Goal: Task Accomplishment & Management: Manage account settings

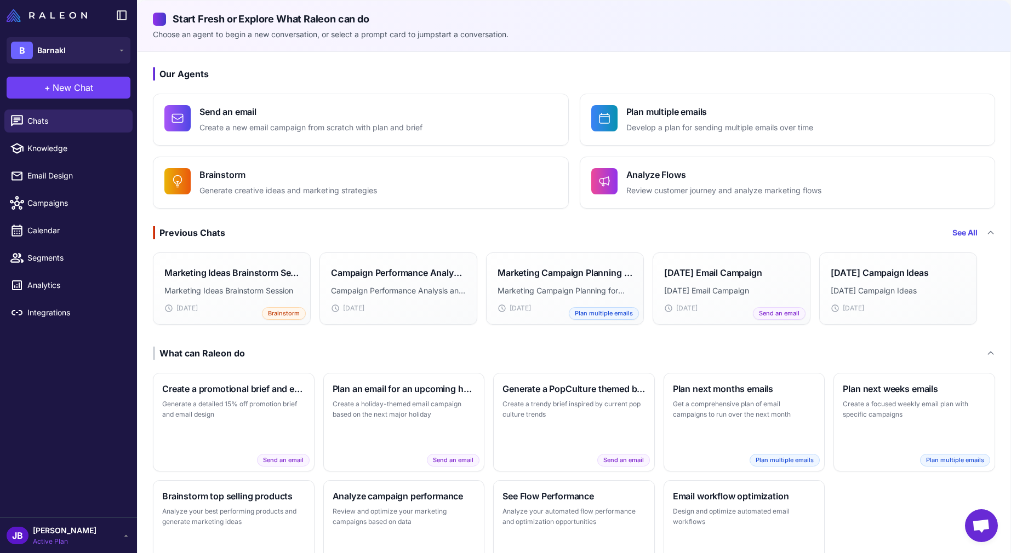
click at [59, 530] on span "[PERSON_NAME]" at bounding box center [65, 531] width 64 height 12
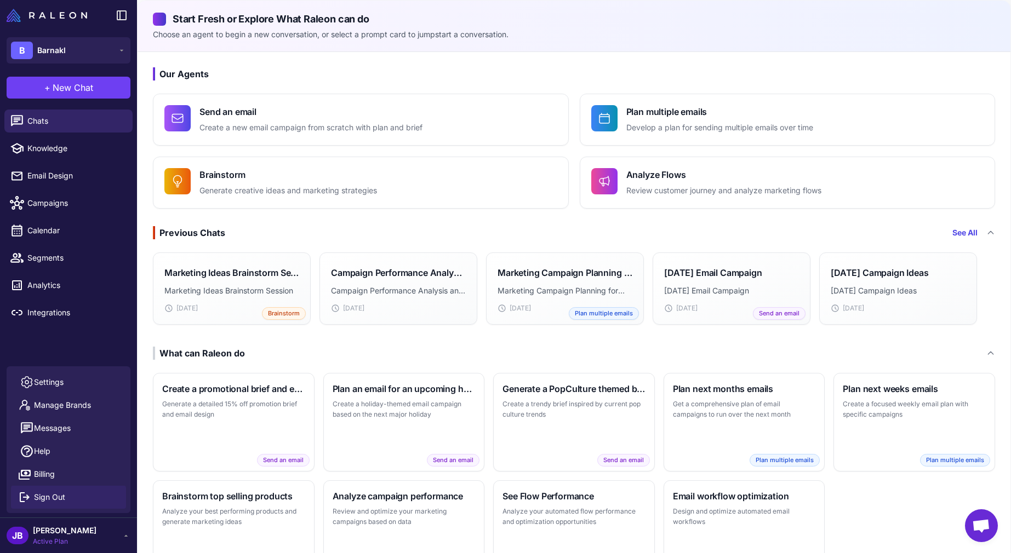
click at [56, 497] on span "Sign Out" at bounding box center [49, 497] width 31 height 12
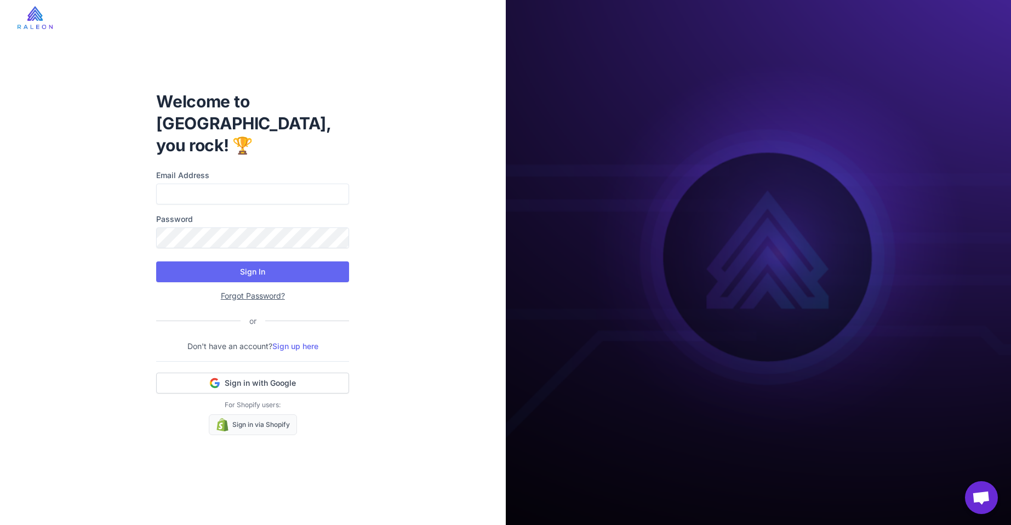
click at [310, 341] on link "Sign up here" at bounding box center [295, 345] width 46 height 9
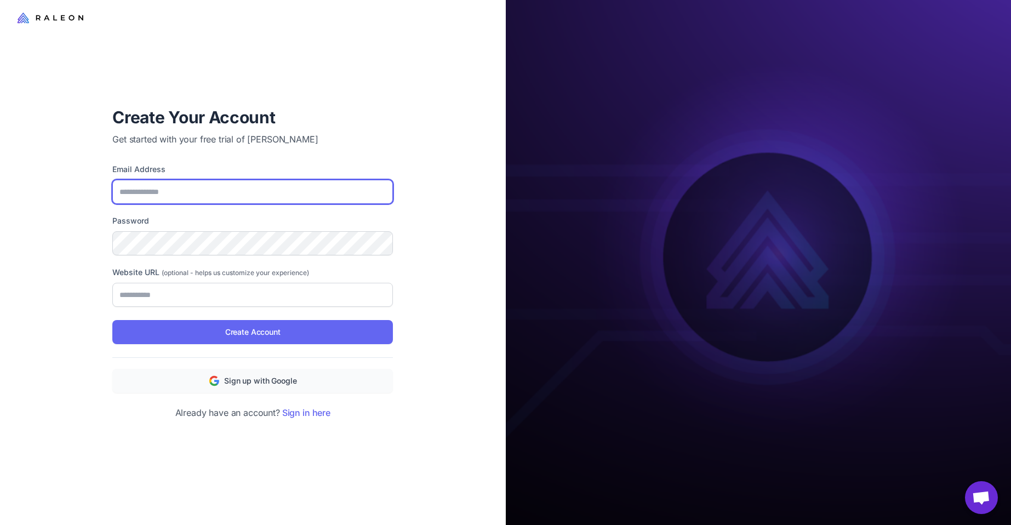
click at [255, 193] on input "Email Address" at bounding box center [252, 192] width 281 height 24
type input "**********"
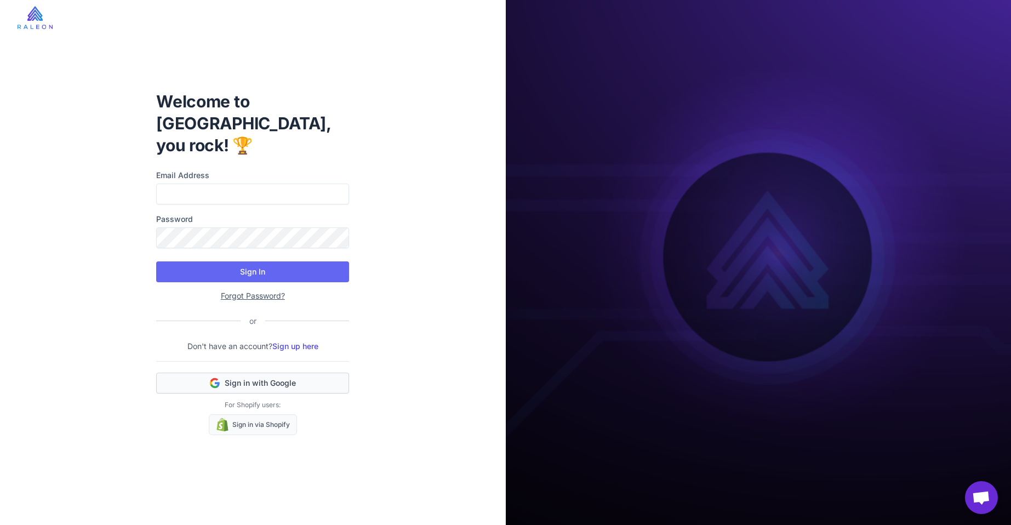
click at [293, 378] on span "Sign in with Google" at bounding box center [260, 383] width 71 height 11
click at [299, 341] on link "Sign up here" at bounding box center [295, 345] width 46 height 9
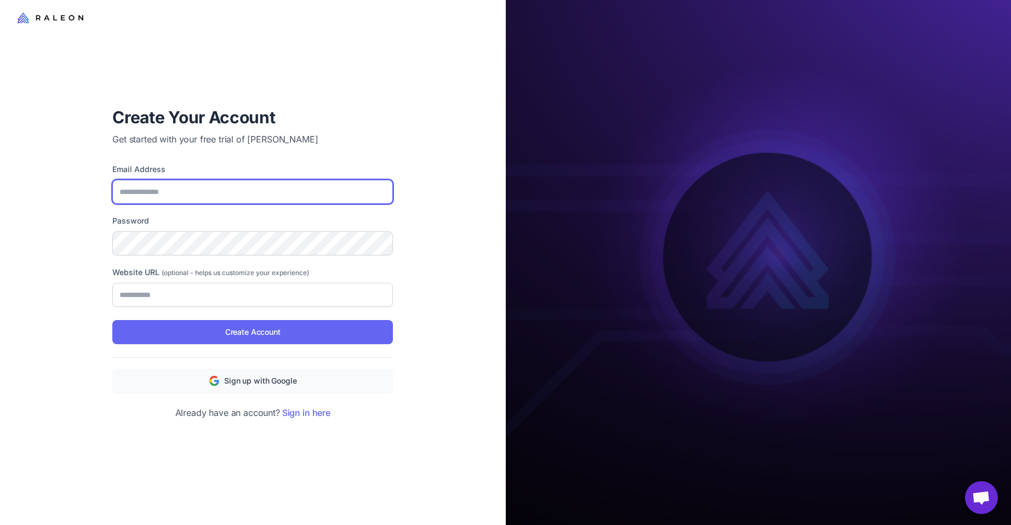
click at [168, 201] on input "Email Address" at bounding box center [252, 192] width 281 height 24
click at [177, 195] on input "Email Address" at bounding box center [252, 192] width 281 height 24
type input "**********"
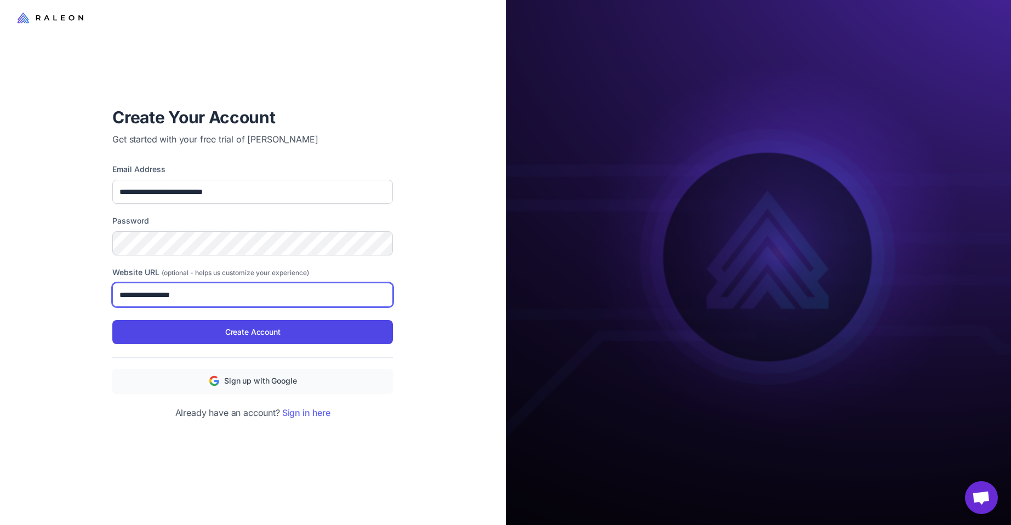
type input "**********"
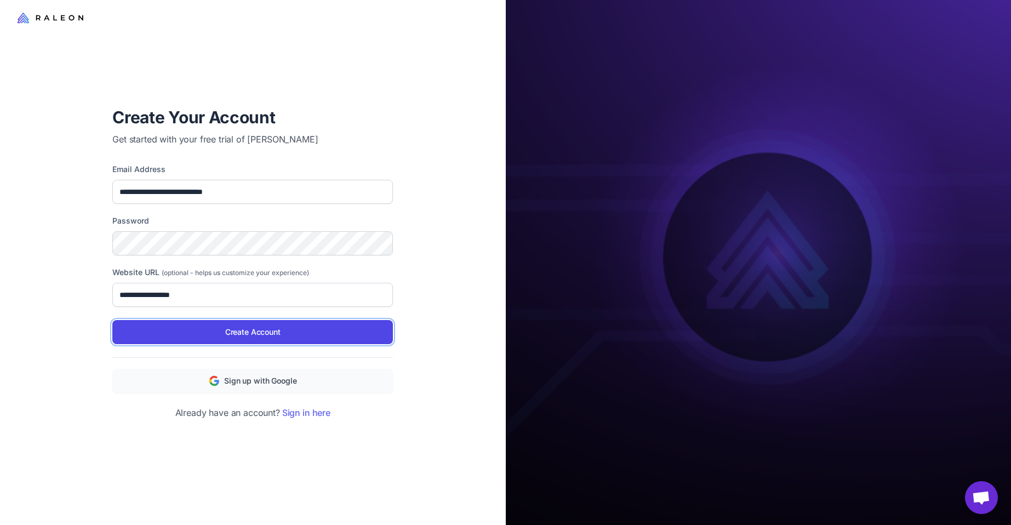
click at [210, 324] on button "Create Account" at bounding box center [252, 332] width 281 height 24
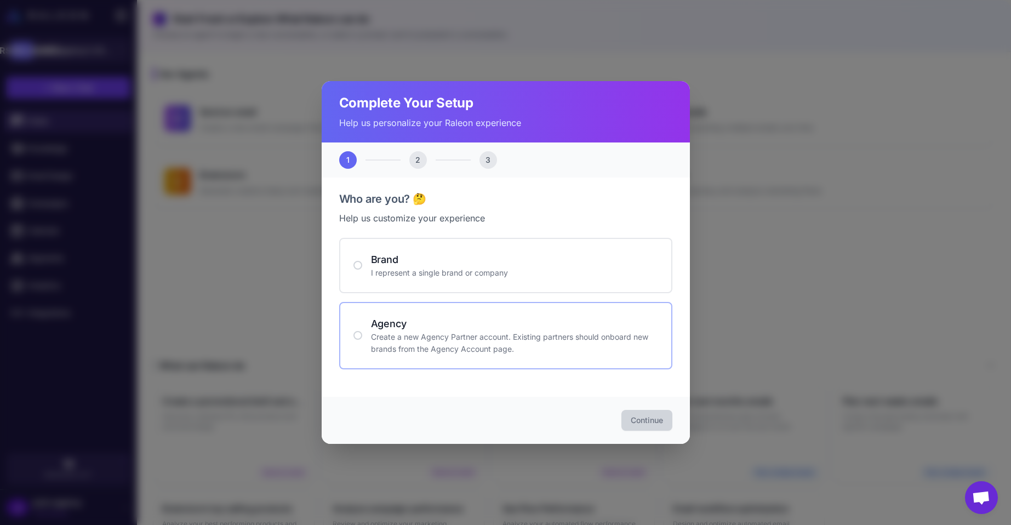
click at [458, 339] on p "Create a new Agency Partner account. Existing partners should onboard new brand…" at bounding box center [514, 343] width 287 height 24
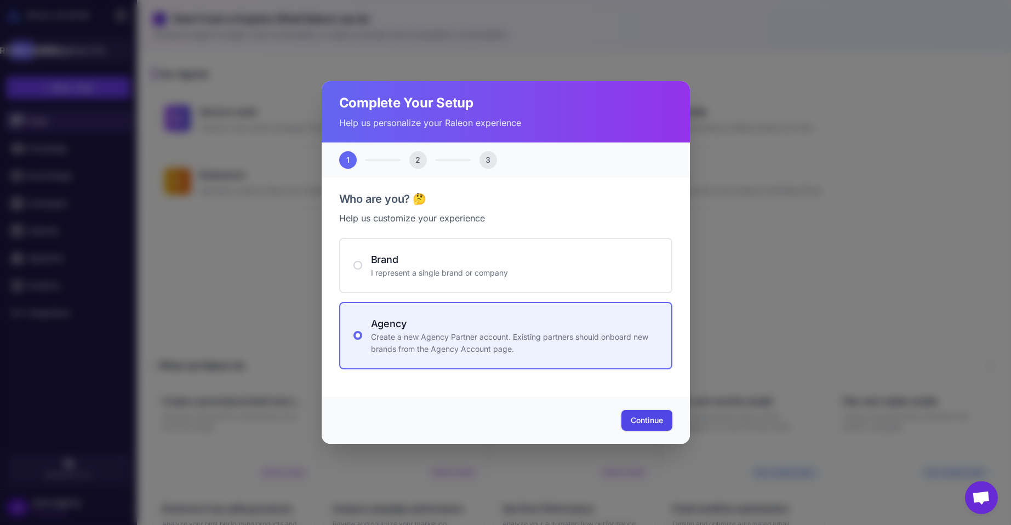
click at [664, 418] on button "Continue" at bounding box center [646, 420] width 51 height 21
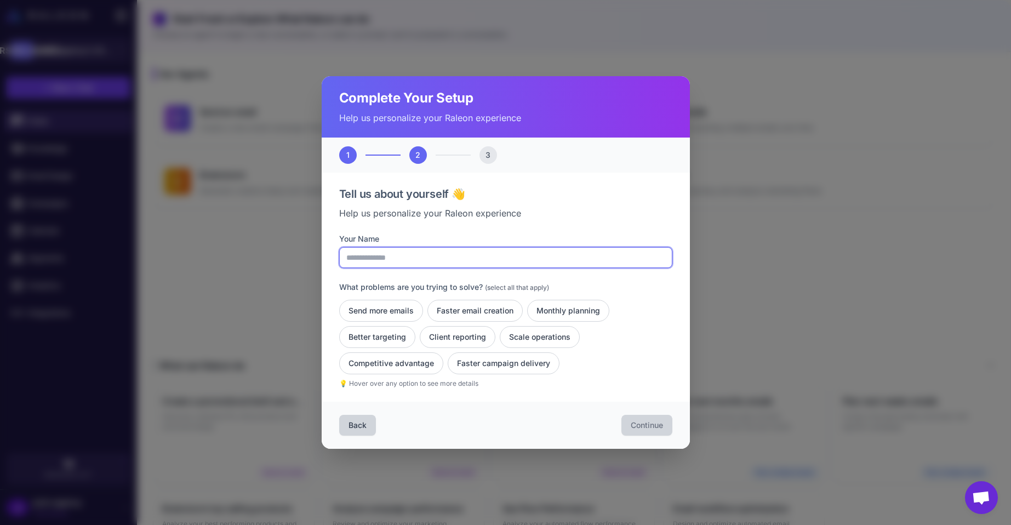
click at [418, 266] on input "Your Name" at bounding box center [505, 257] width 333 height 21
type input "*********"
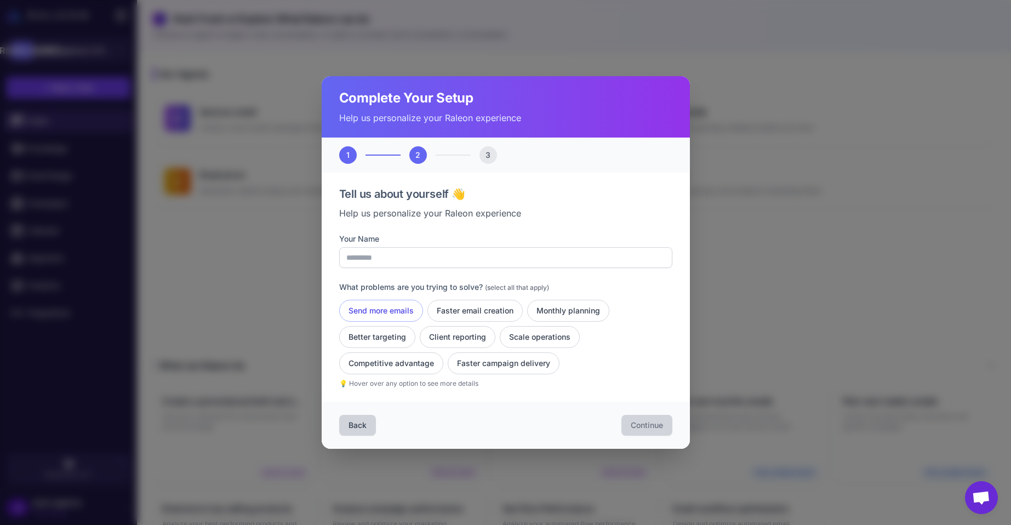
click at [375, 312] on button "Send more emails" at bounding box center [381, 311] width 84 height 22
click at [495, 307] on button "Faster email creation" at bounding box center [474, 311] width 95 height 22
drag, startPoint x: 578, startPoint y: 308, endPoint x: 569, endPoint y: 323, distance: 17.4
click at [578, 308] on button "Monthly planning" at bounding box center [568, 311] width 82 height 22
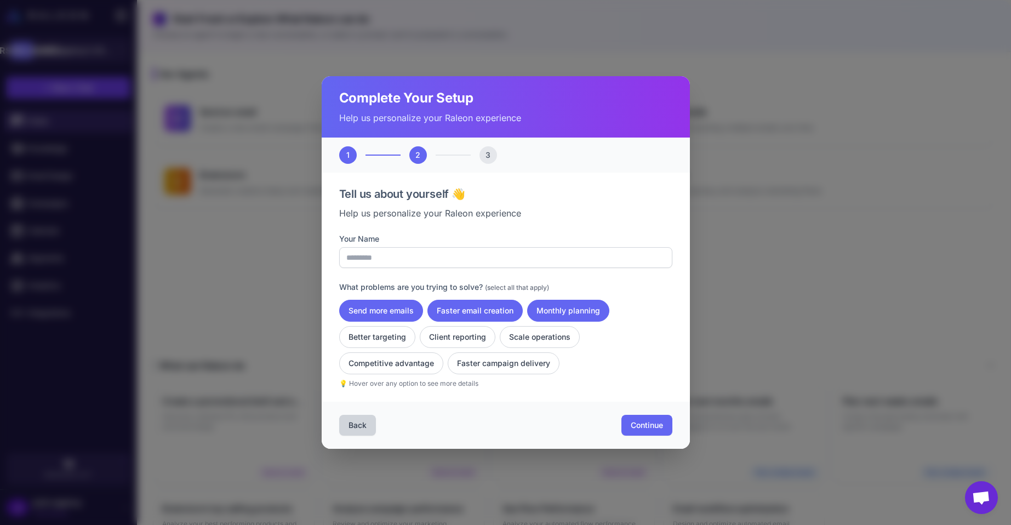
click at [544, 347] on div "Send more emails Faster email creation Monthly planning Better targeting Client…" at bounding box center [505, 337] width 333 height 75
click at [541, 341] on button "Scale operations" at bounding box center [540, 337] width 80 height 22
click at [439, 337] on button "Client reporting" at bounding box center [458, 337] width 76 height 22
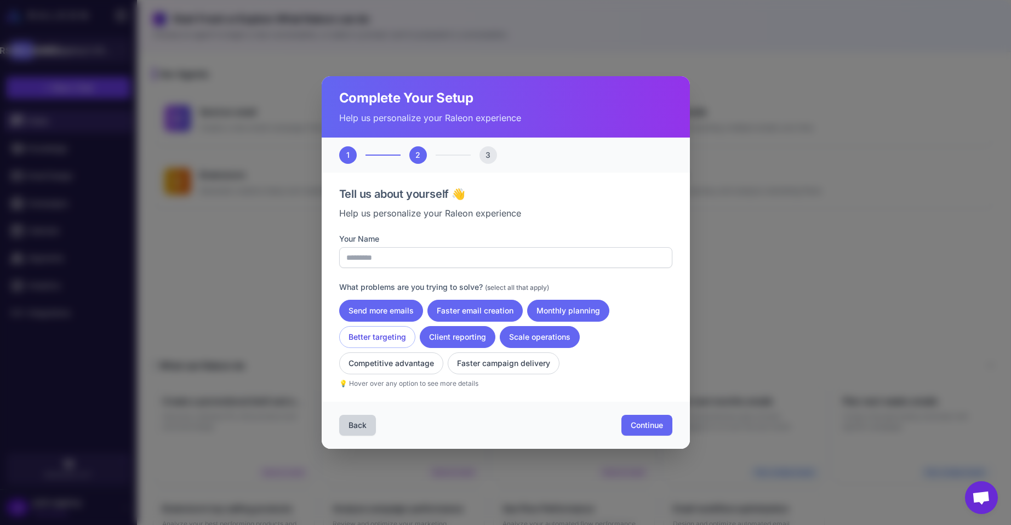
click at [347, 335] on button "Better targeting" at bounding box center [377, 337] width 76 height 22
click at [368, 367] on button "Competitive advantage" at bounding box center [391, 363] width 104 height 22
click at [500, 365] on button "Faster campaign delivery" at bounding box center [504, 363] width 112 height 22
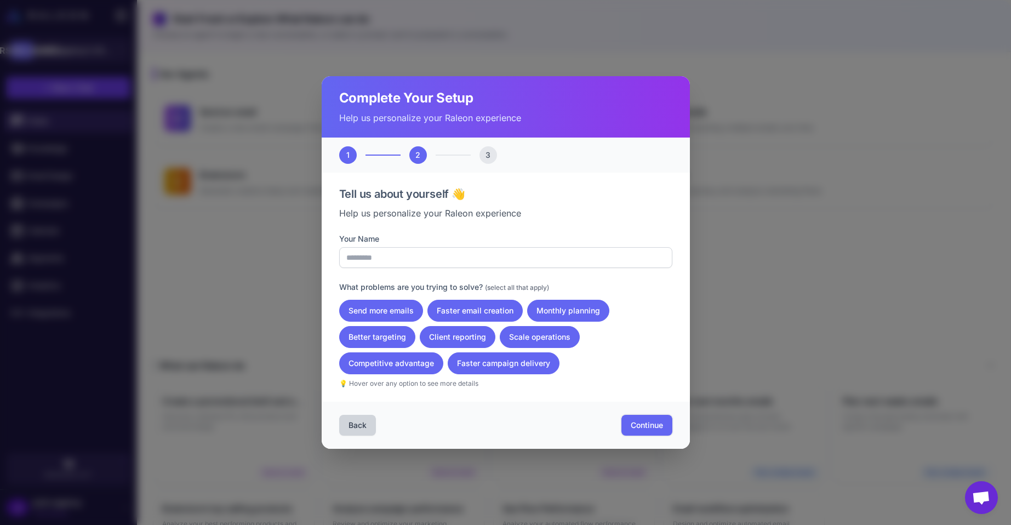
click at [661, 431] on button "Continue" at bounding box center [646, 425] width 51 height 21
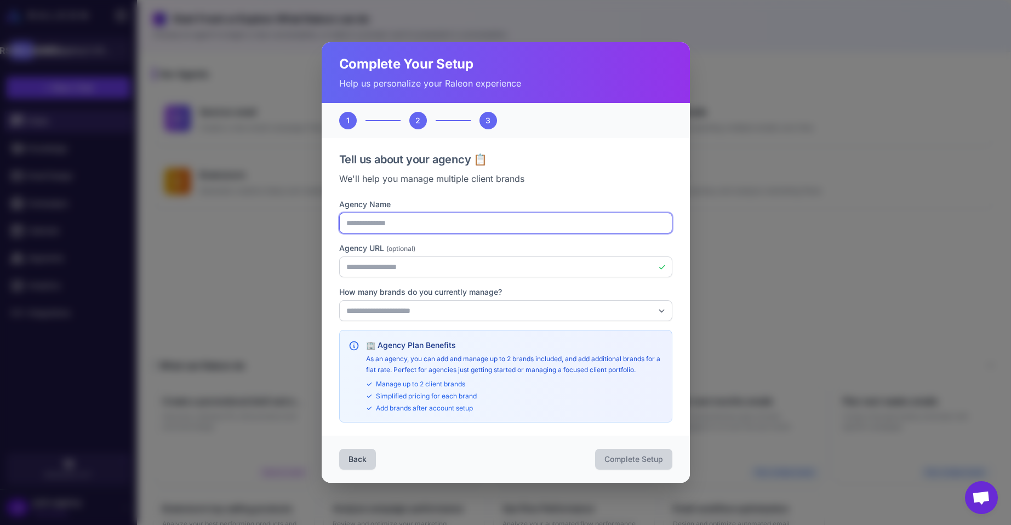
click at [426, 228] on input "**********" at bounding box center [505, 223] width 333 height 21
drag, startPoint x: 363, startPoint y: 224, endPoint x: 368, endPoint y: 224, distance: 5.5
click at [364, 224] on input "**********" at bounding box center [505, 223] width 333 height 21
type input "**********"
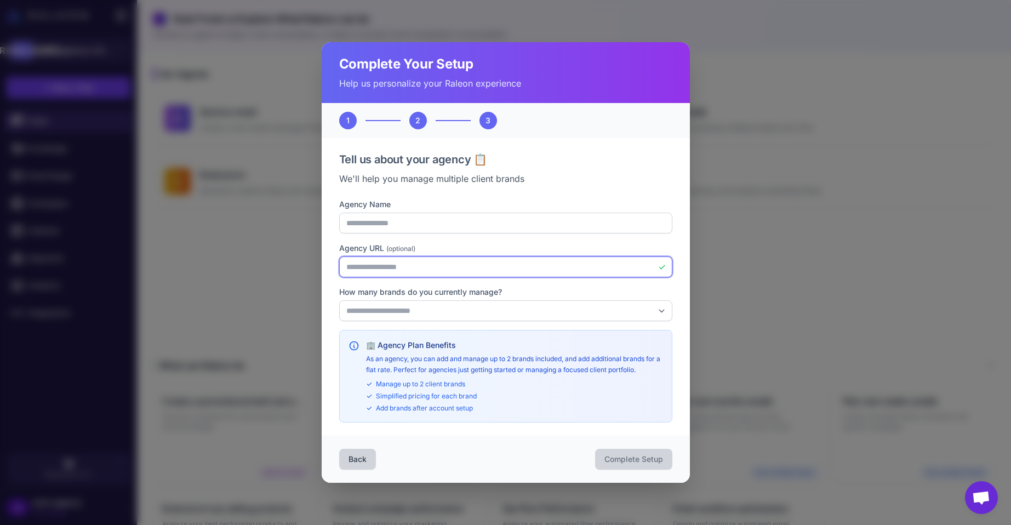
click at [486, 270] on input "**********" at bounding box center [505, 266] width 333 height 21
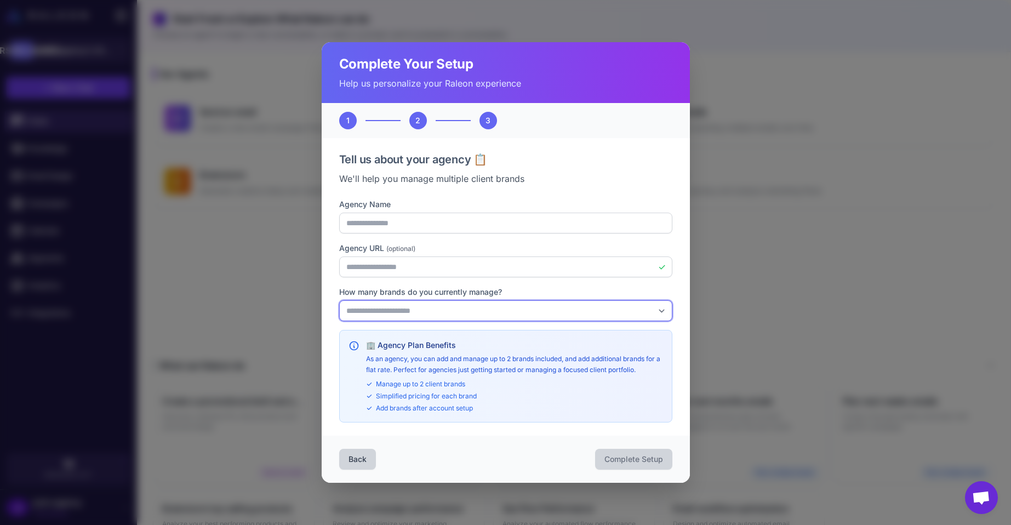
click at [494, 305] on select "**********" at bounding box center [505, 310] width 333 height 21
select select "*"
click at [339, 300] on select "**********" at bounding box center [505, 310] width 333 height 21
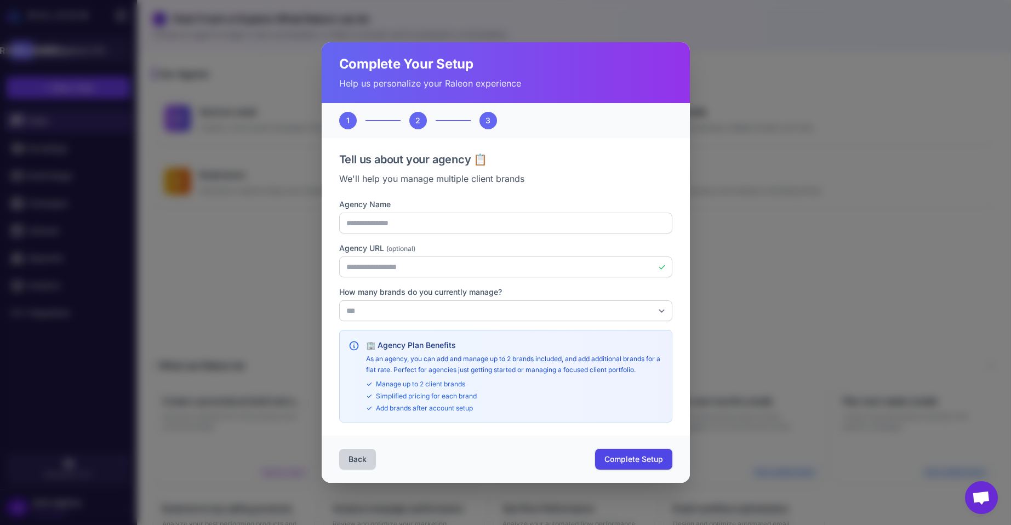
click at [642, 459] on span "Complete Setup" at bounding box center [633, 459] width 59 height 11
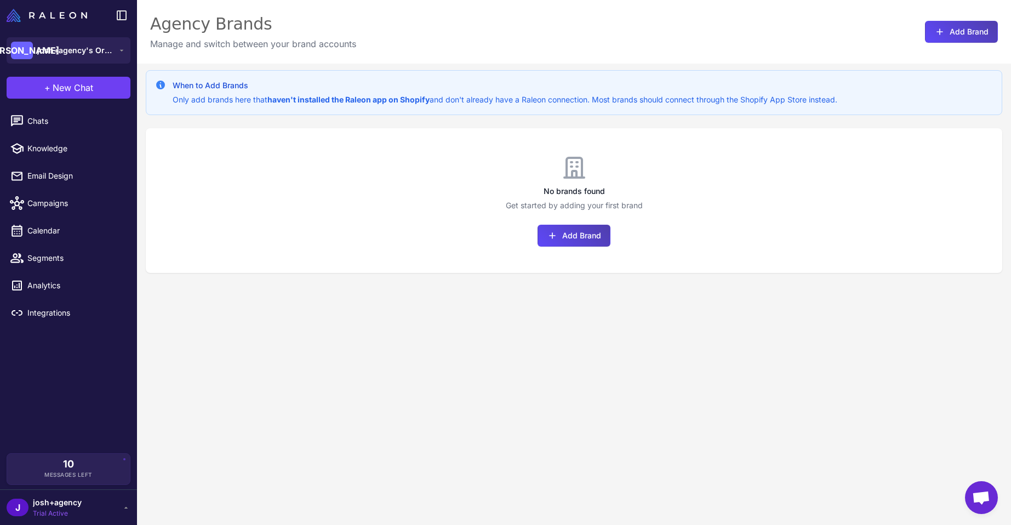
click at [112, 504] on div "J josh+agency Trial Active" at bounding box center [69, 507] width 124 height 22
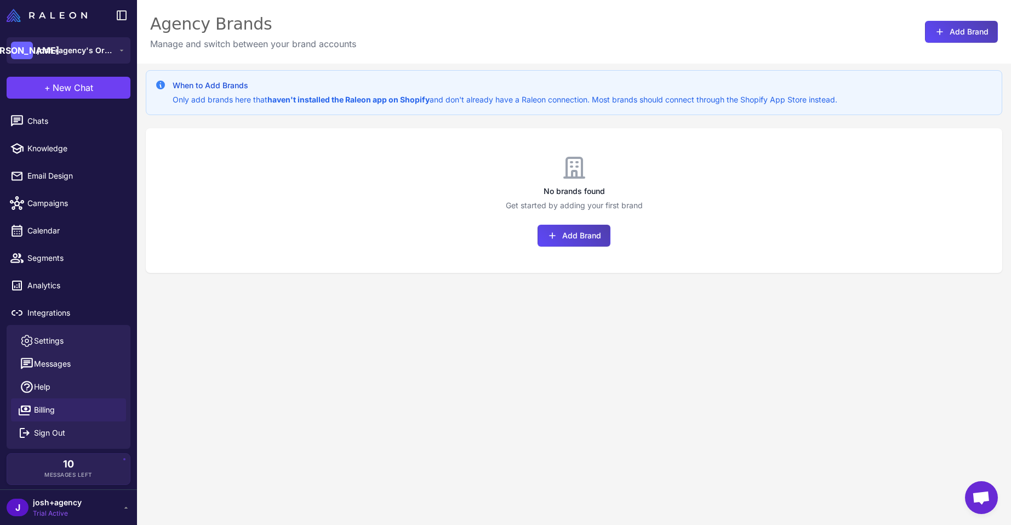
click at [66, 411] on link "Billing" at bounding box center [68, 409] width 115 height 23
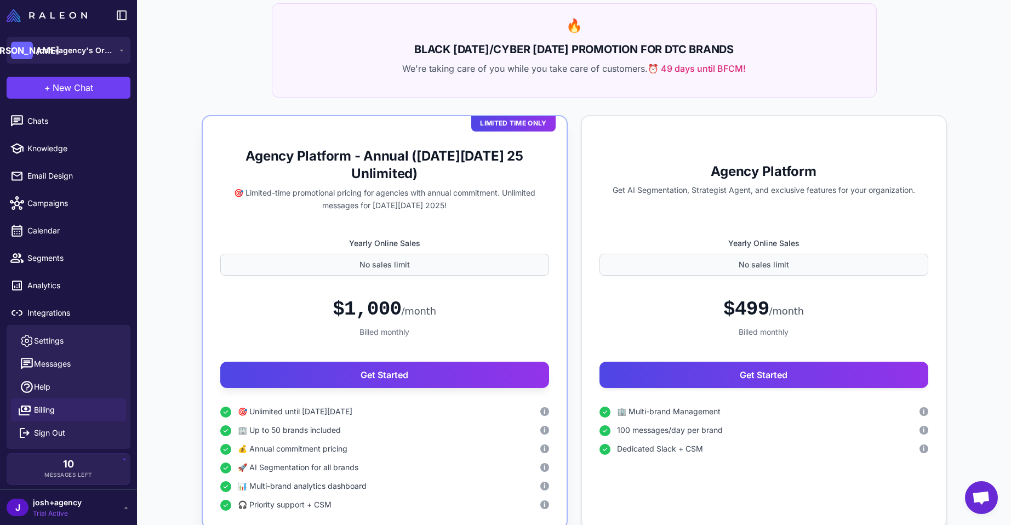
scroll to position [231, 0]
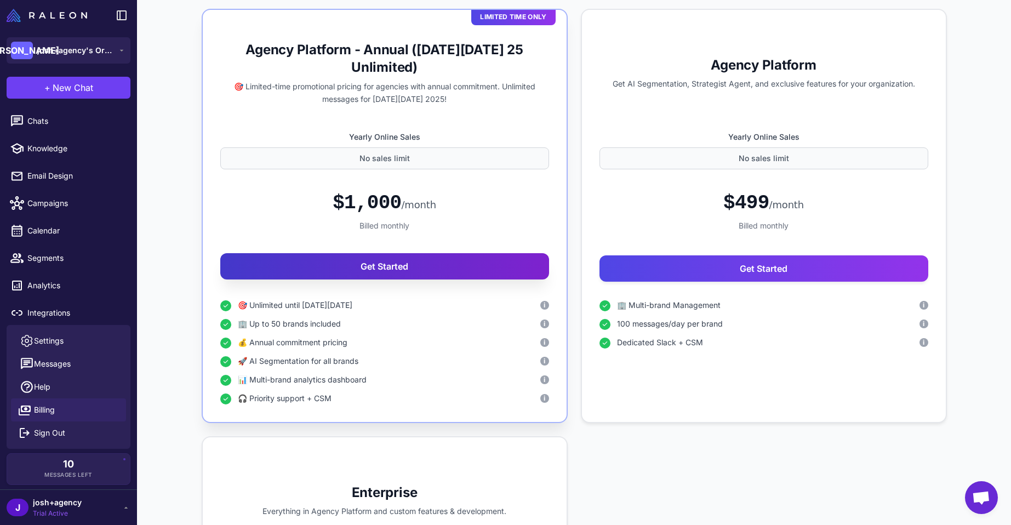
click at [287, 269] on button "Get Started" at bounding box center [384, 266] width 329 height 26
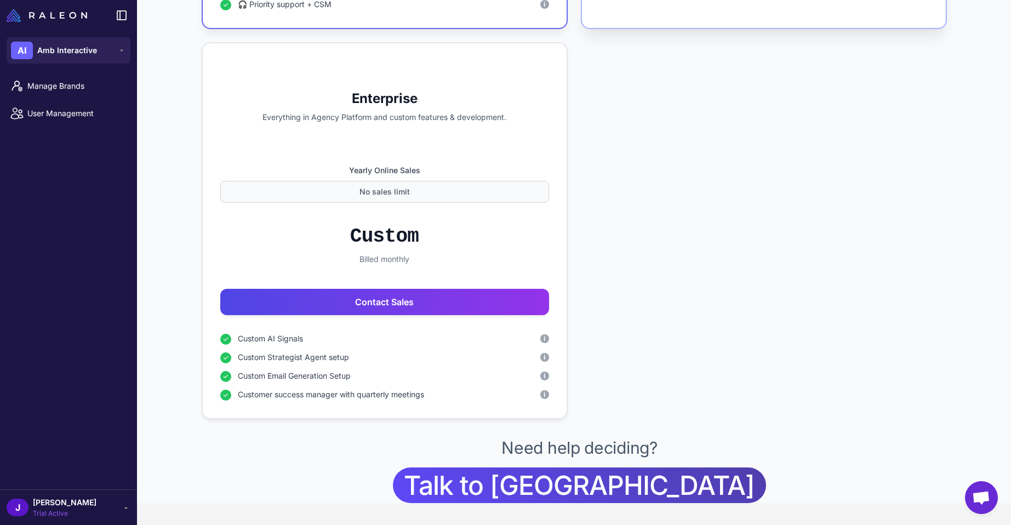
scroll to position [267, 0]
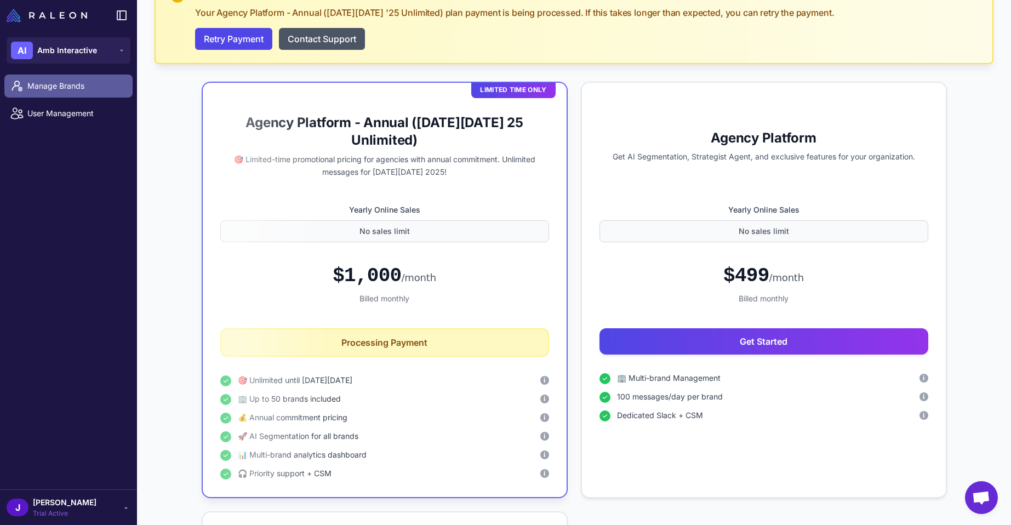
click at [60, 89] on span "Manage Brands" at bounding box center [75, 86] width 96 height 12
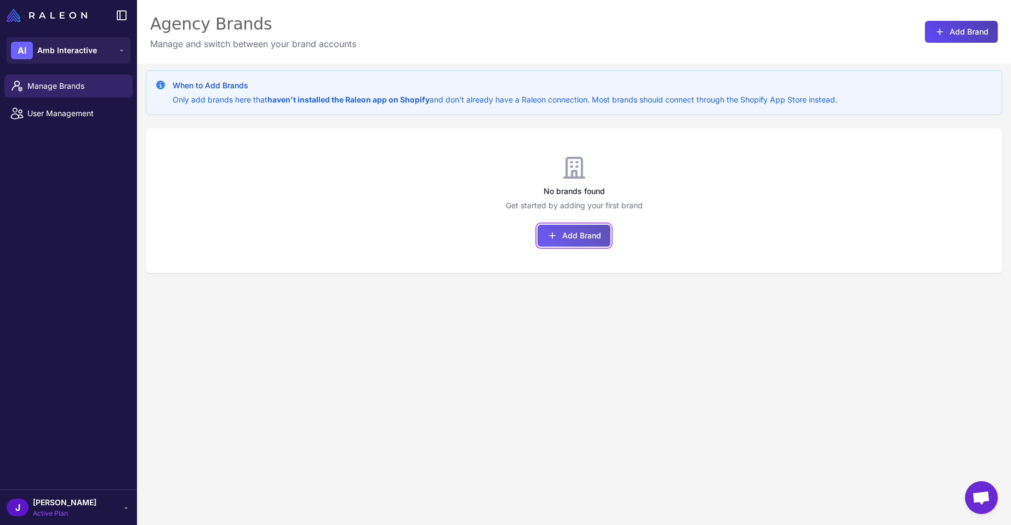
click at [575, 230] on button "Add Brand" at bounding box center [574, 236] width 73 height 22
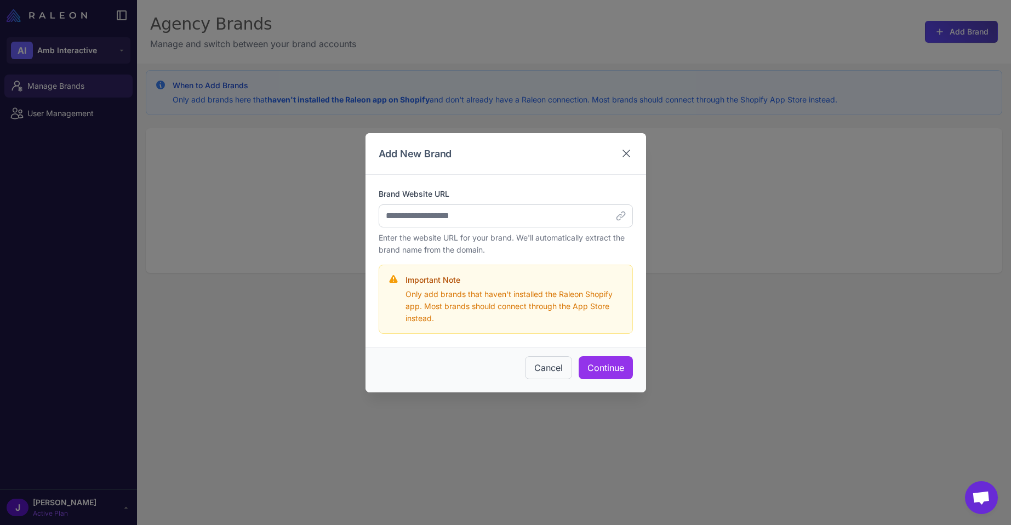
click at [628, 152] on icon at bounding box center [626, 153] width 13 height 13
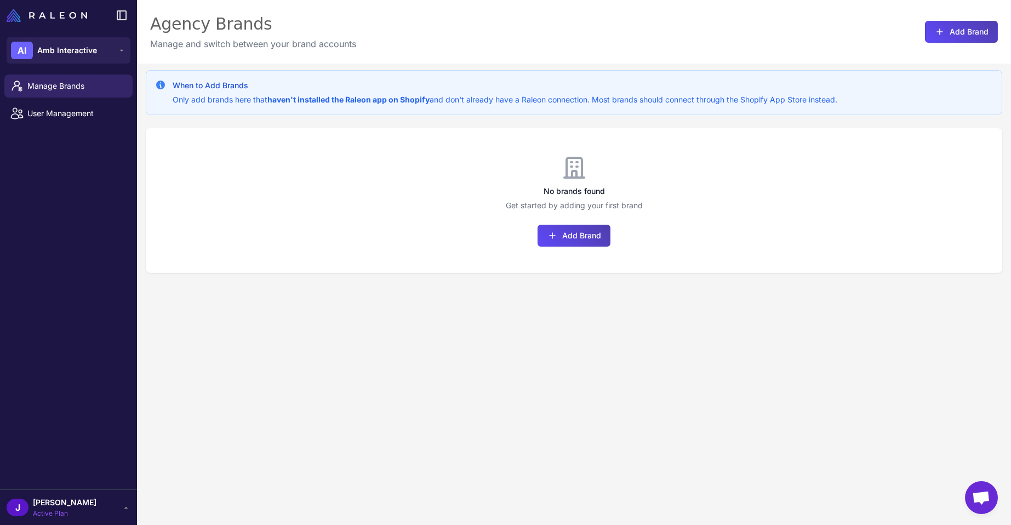
click at [54, 505] on span "[PERSON_NAME]" at bounding box center [65, 502] width 64 height 12
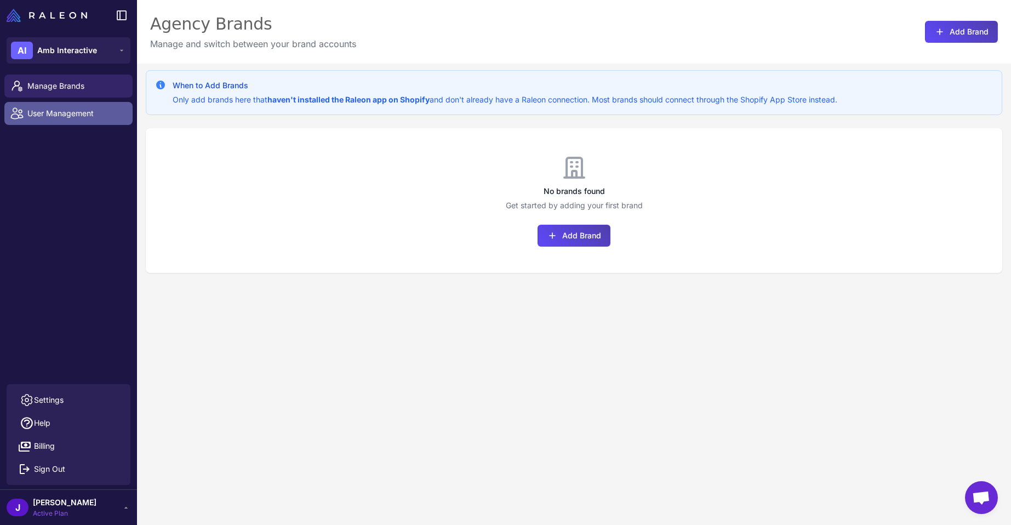
click at [57, 113] on span "User Management" at bounding box center [75, 113] width 96 height 12
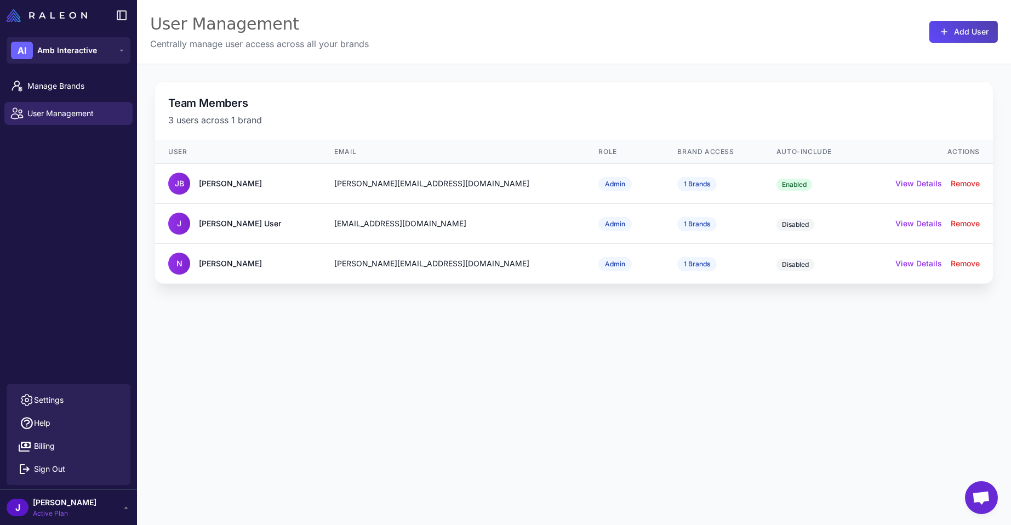
click at [437, 39] on div "User Management Centrally manage user access across all your brands Add User" at bounding box center [574, 32] width 874 height 64
click at [61, 81] on span "Manage Brands" at bounding box center [75, 86] width 96 height 12
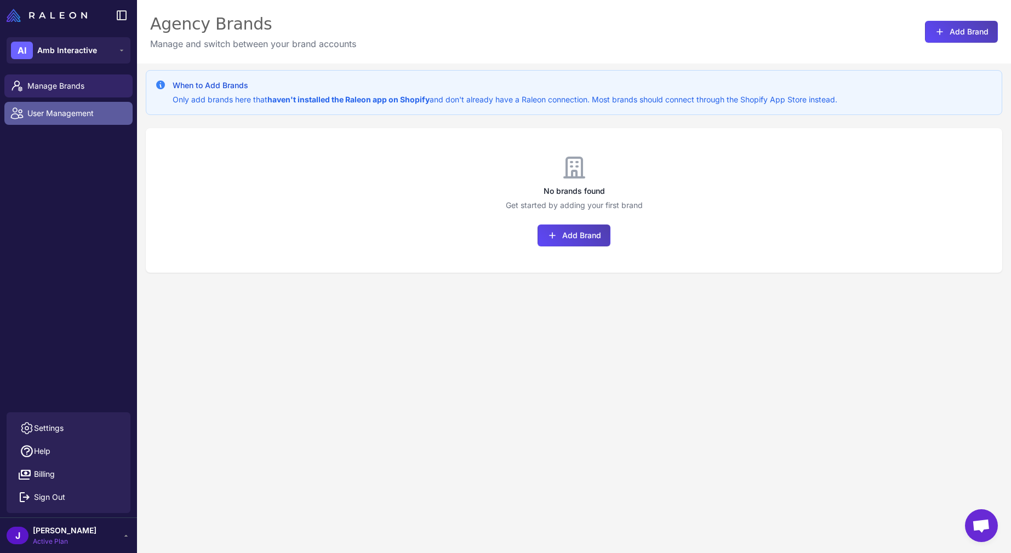
click at [58, 113] on span "User Management" at bounding box center [75, 113] width 96 height 12
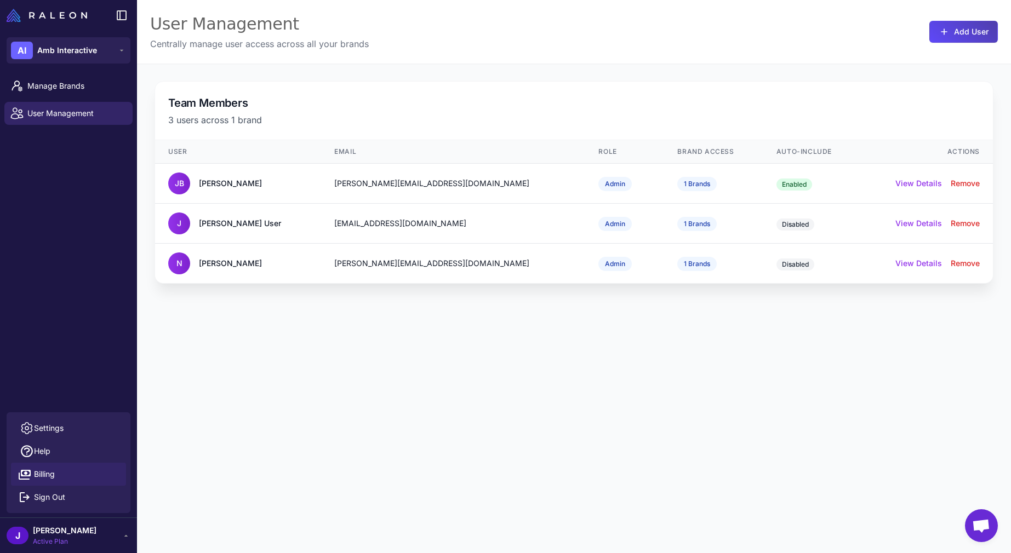
click at [48, 475] on span "Billing" at bounding box center [44, 474] width 21 height 12
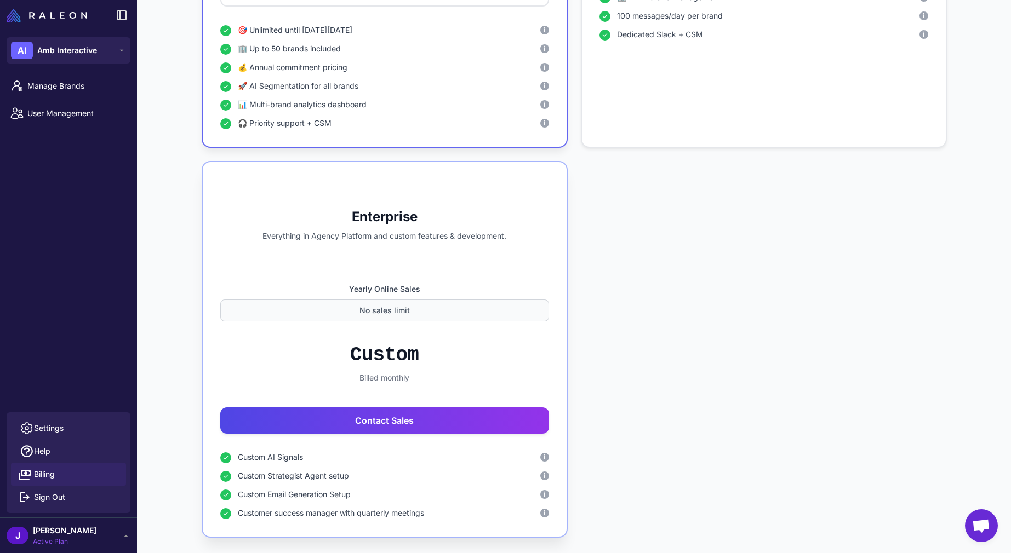
scroll to position [1419, 0]
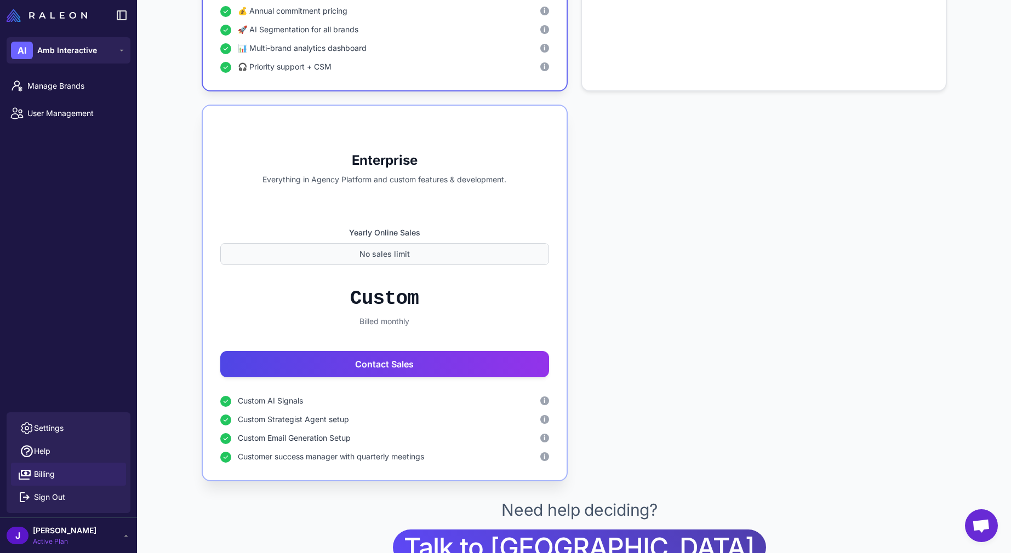
click at [373, 432] on div "Custom Email Generation Setup i" at bounding box center [393, 438] width 311 height 12
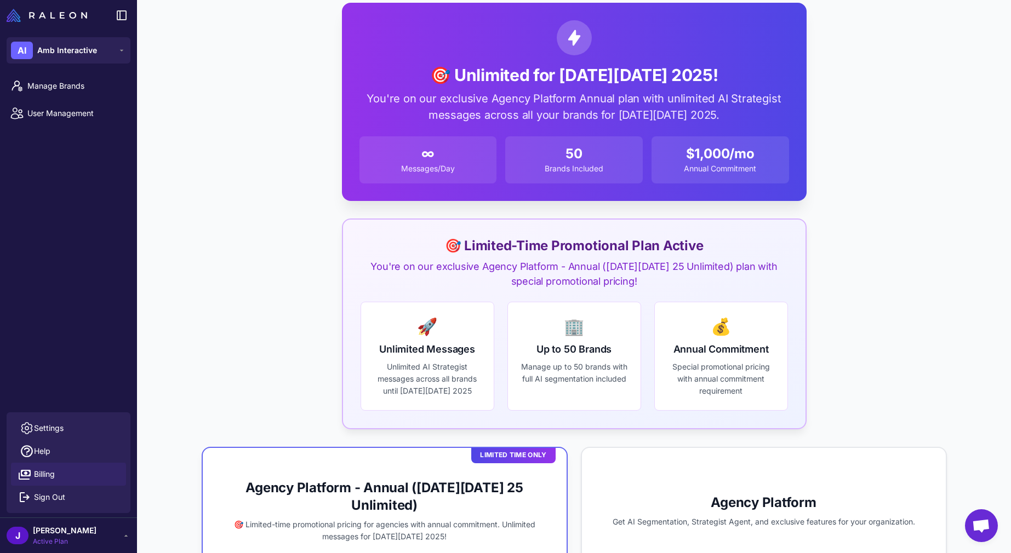
scroll to position [560, 0]
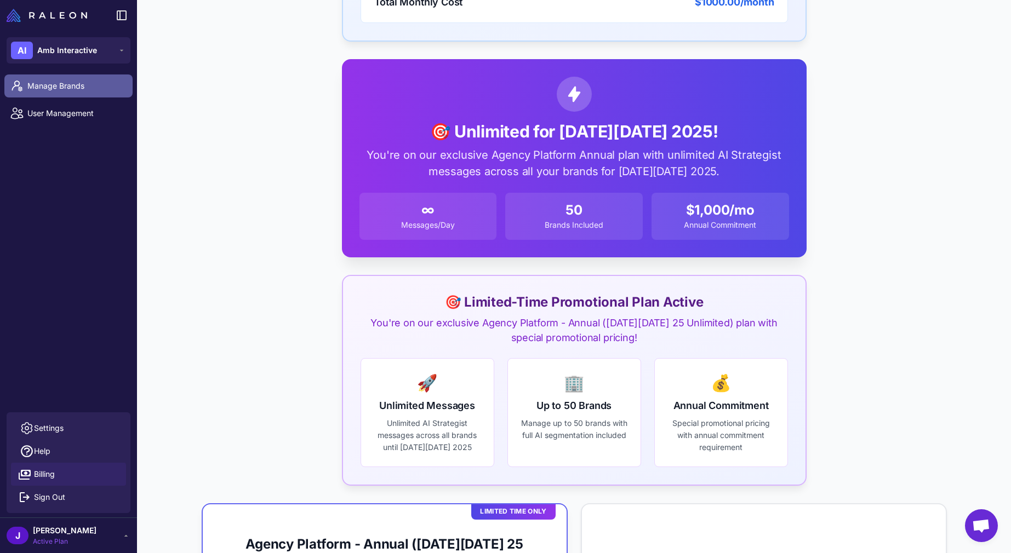
click at [67, 86] on span "Manage Brands" at bounding box center [75, 86] width 96 height 12
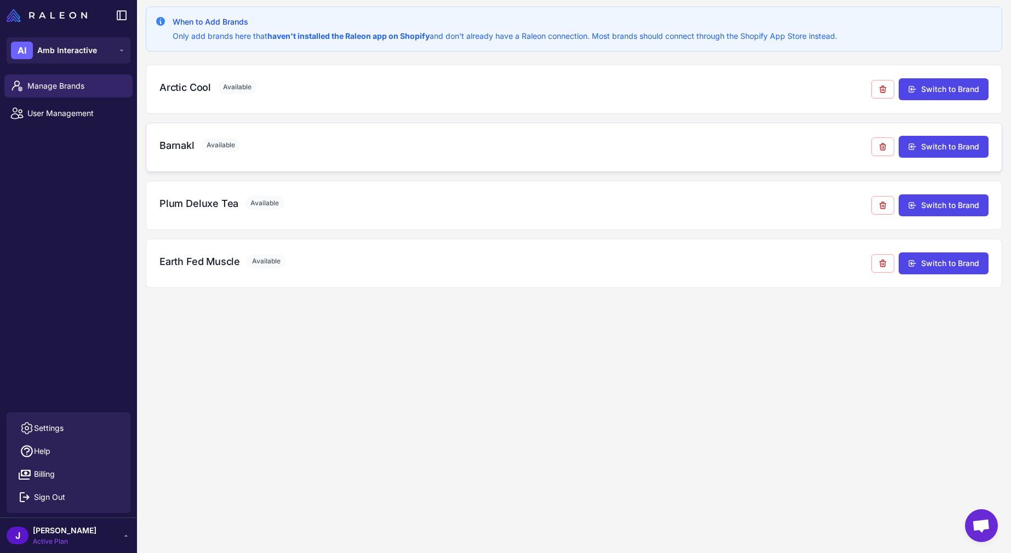
click at [233, 146] on span "Available" at bounding box center [220, 145] width 39 height 14
click at [167, 145] on h3 "Barnakl" at bounding box center [176, 145] width 35 height 15
click at [953, 148] on button "Switch to Brand" at bounding box center [944, 147] width 90 height 22
